Goal: Task Accomplishment & Management: Manage account settings

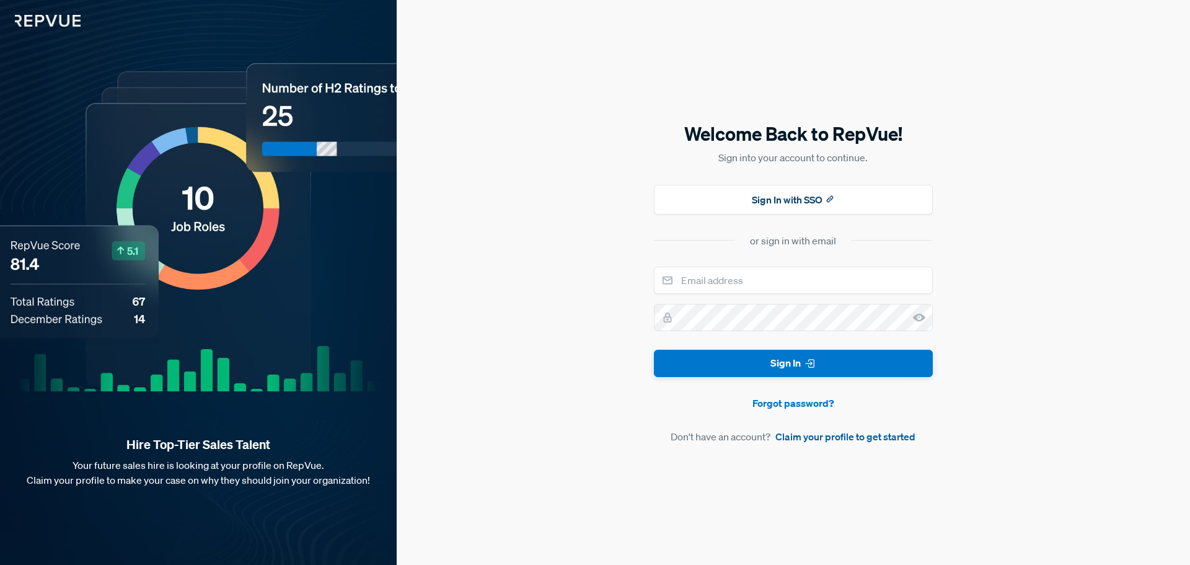
click at [835, 434] on link "Claim your profile to get started" at bounding box center [845, 436] width 140 height 15
click at [681, 281] on input "email" at bounding box center [793, 280] width 279 height 27
type input "[EMAIL_ADDRESS][DOMAIN_NAME]"
click at [810, 285] on input "[EMAIL_ADDRESS][DOMAIN_NAME]" at bounding box center [793, 280] width 279 height 27
click at [797, 399] on link "Forgot password?" at bounding box center [793, 402] width 279 height 15
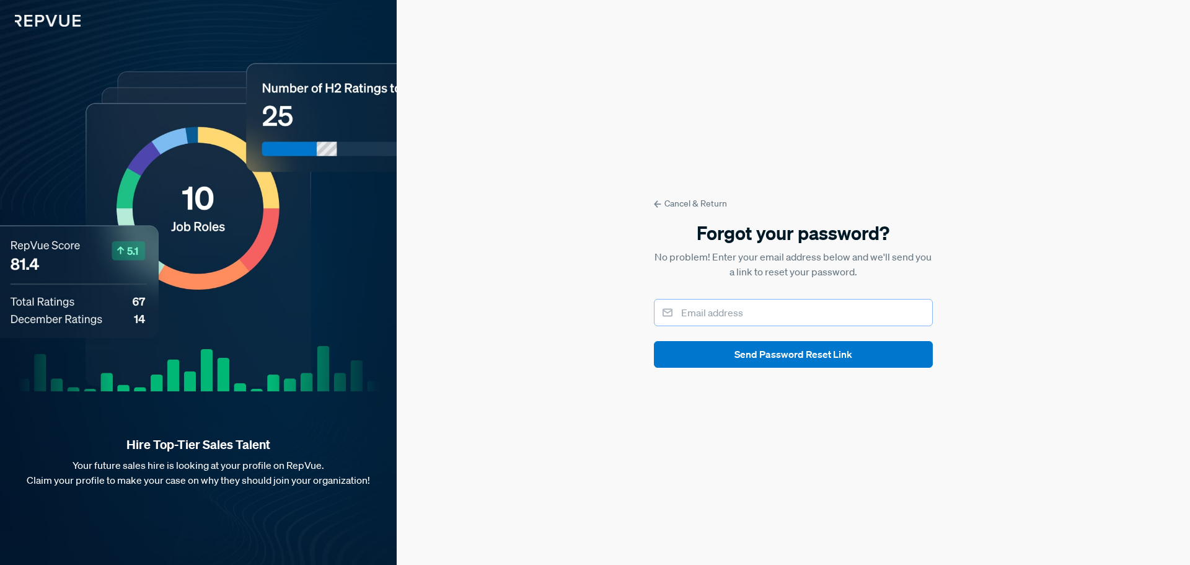
click at [682, 314] on input "email" at bounding box center [793, 312] width 279 height 27
type input "[EMAIL_ADDRESS][DOMAIN_NAME]"
click at [771, 356] on button "Send Password Reset Link" at bounding box center [793, 354] width 279 height 27
